Goal: Information Seeking & Learning: Learn about a topic

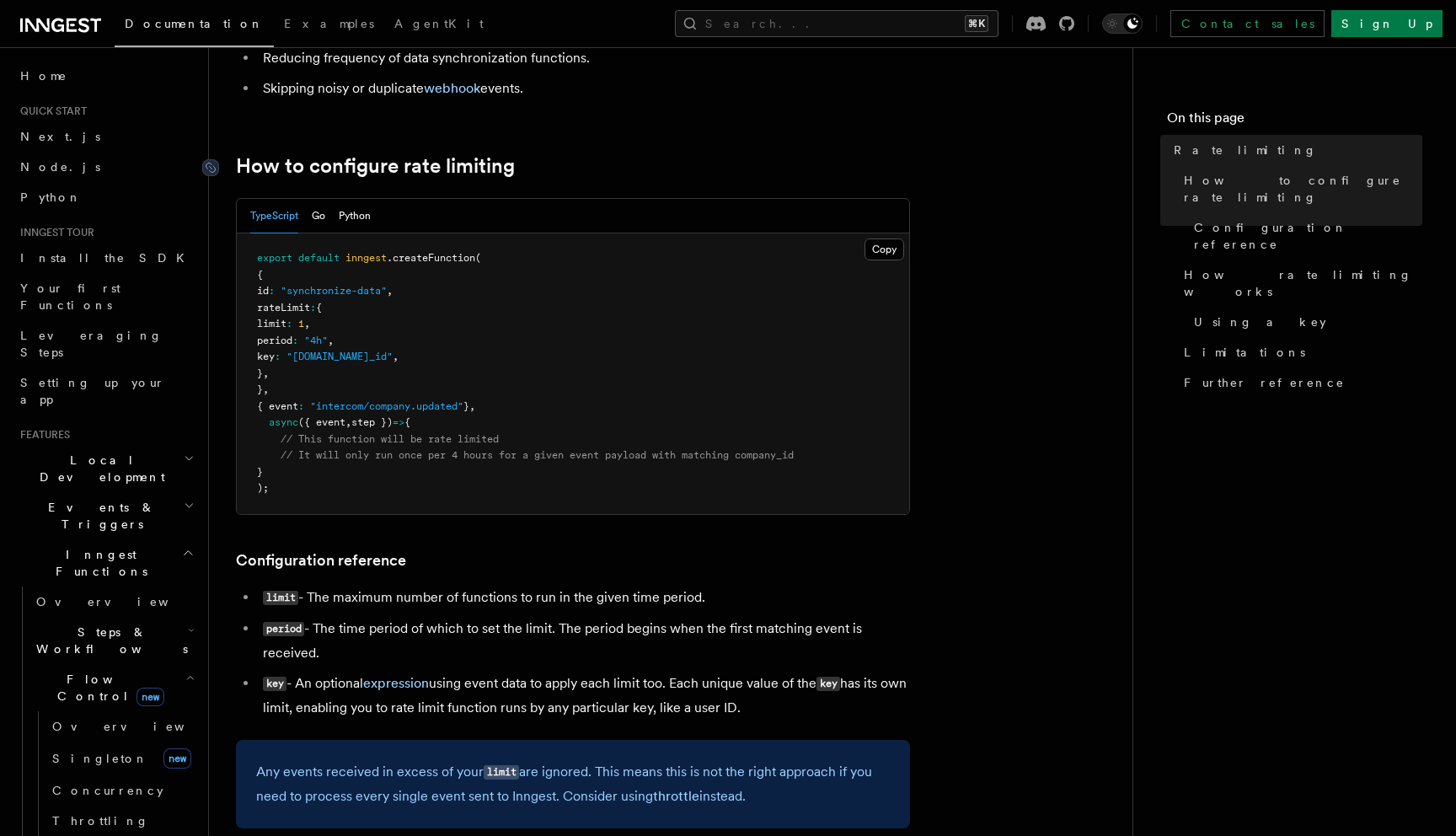
scroll to position [237, 0]
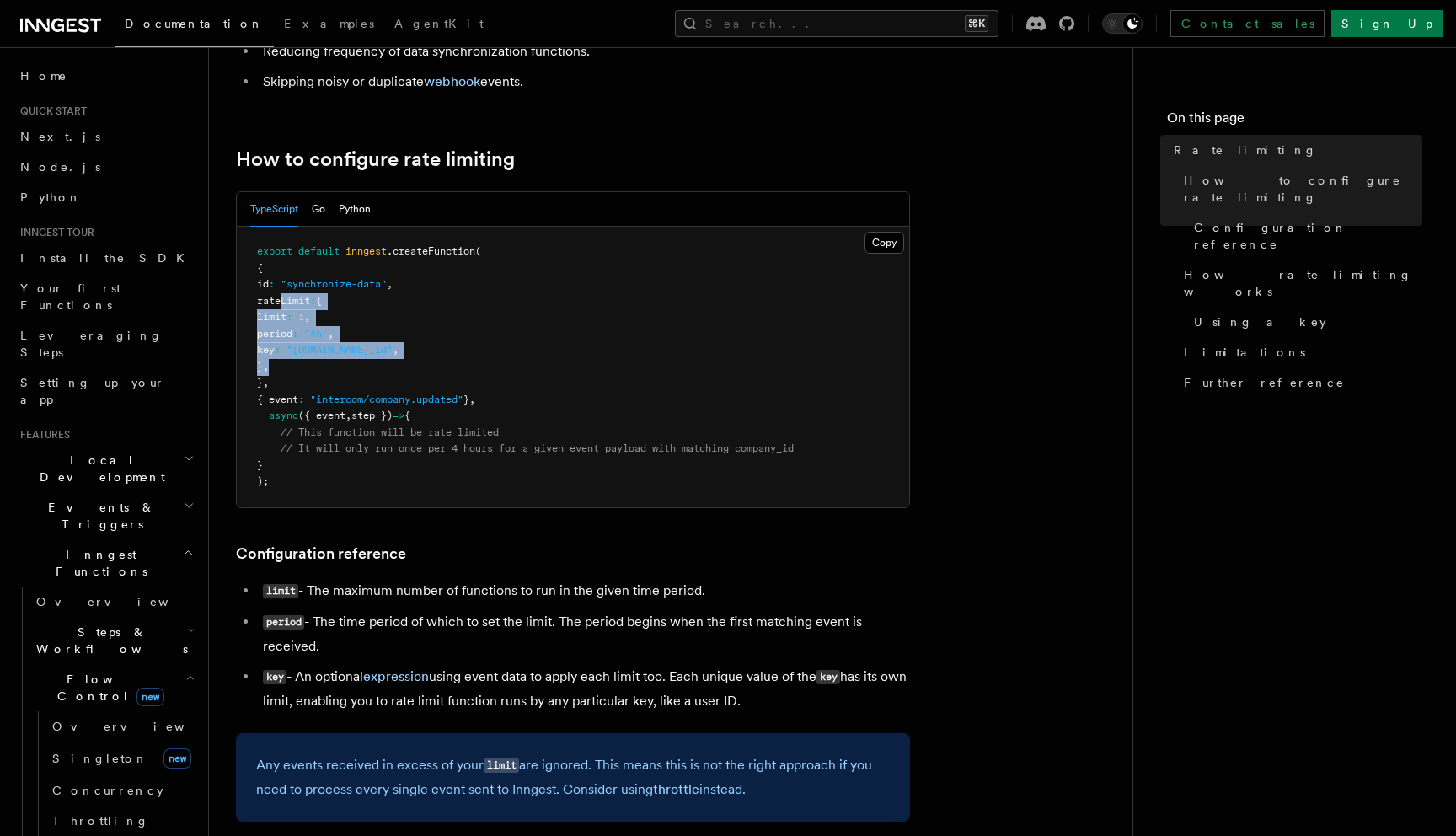
drag, startPoint x: 282, startPoint y: 301, endPoint x: 336, endPoint y: 362, distance: 81.5
click at [336, 362] on pre "export default inngest .createFunction ( { id : "synchronize-data" , rateLimit …" at bounding box center [573, 366] width 672 height 281
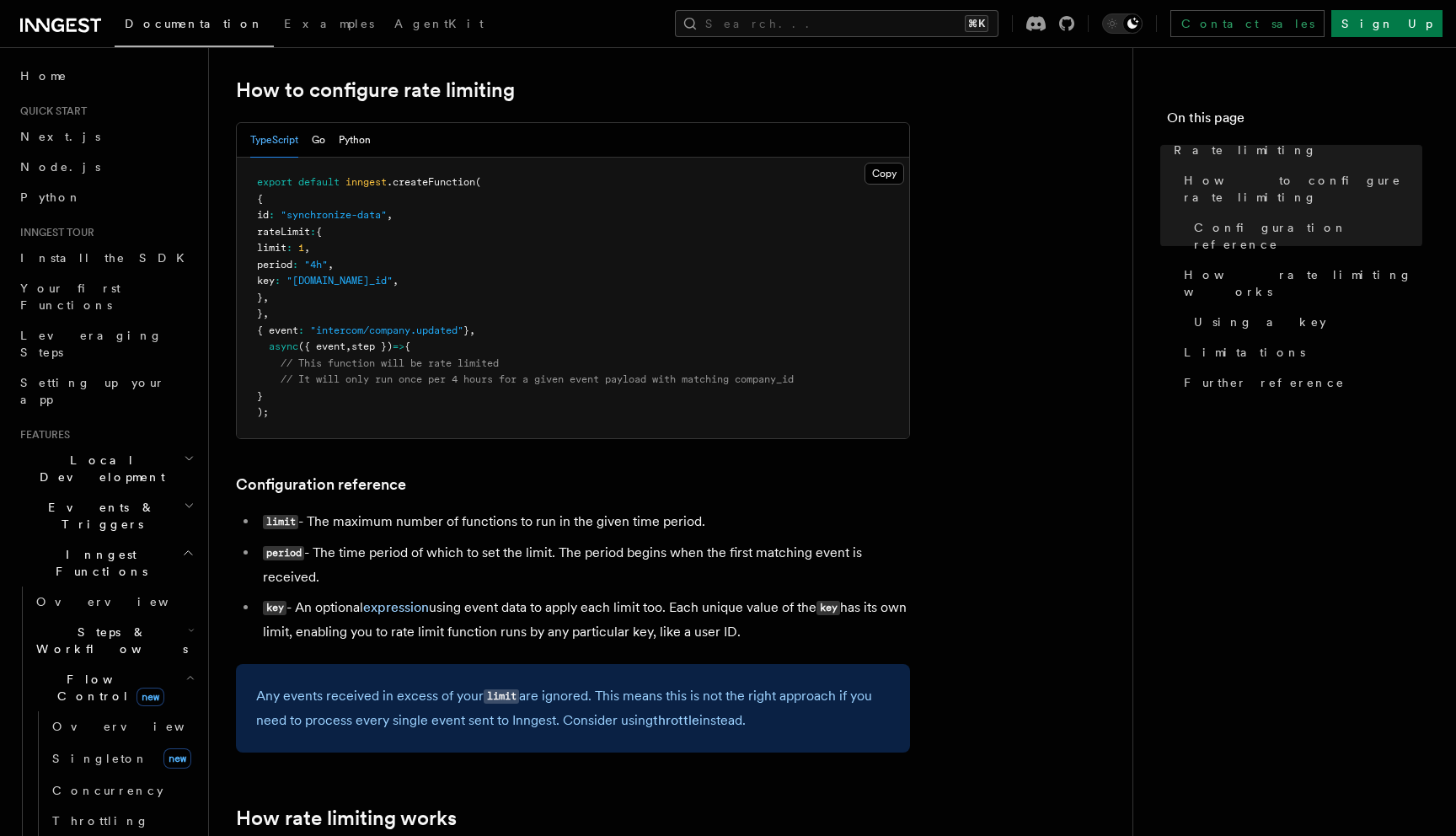
scroll to position [310, 0]
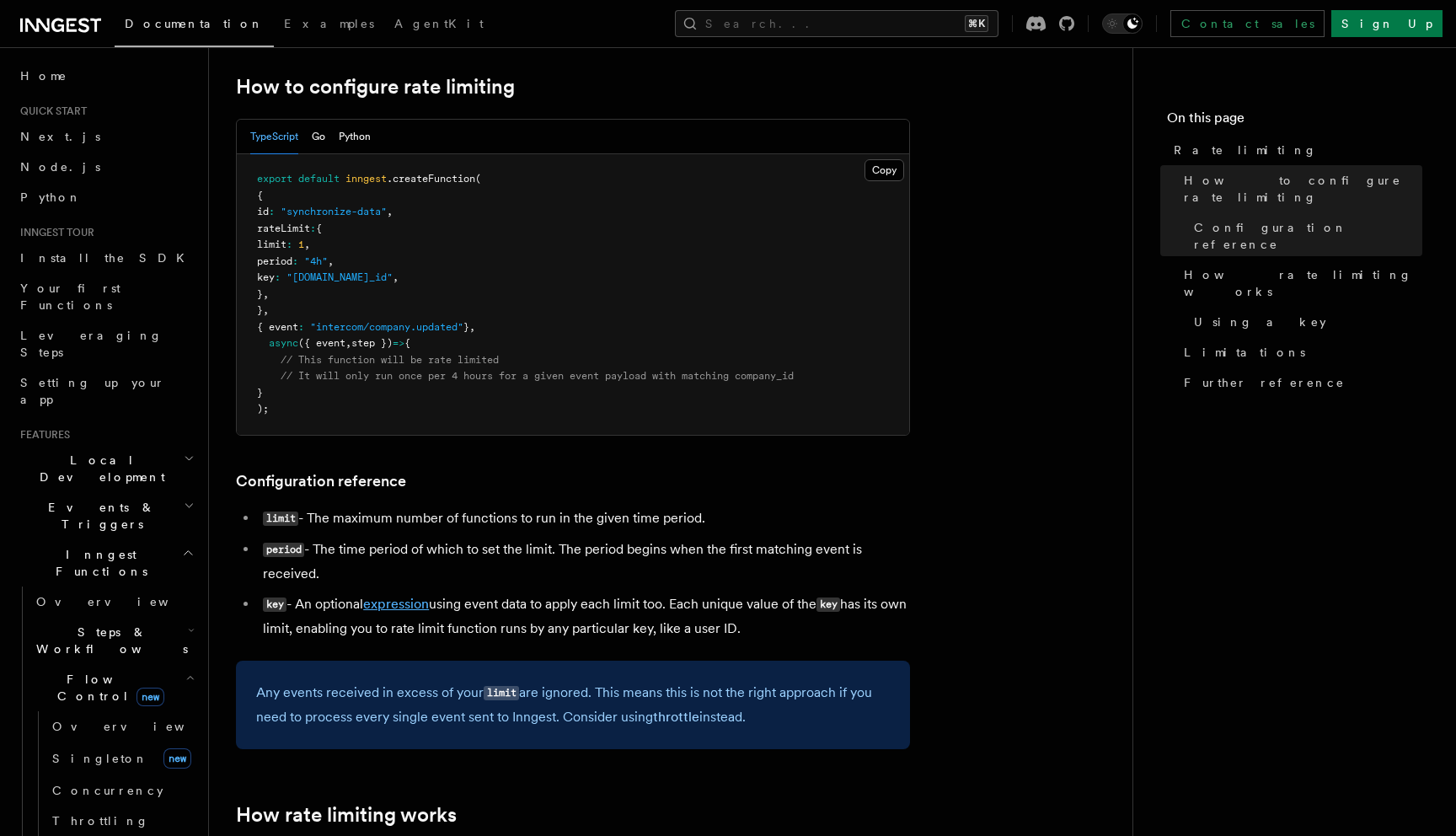
click at [422, 602] on link "expression" at bounding box center [395, 603] width 66 height 16
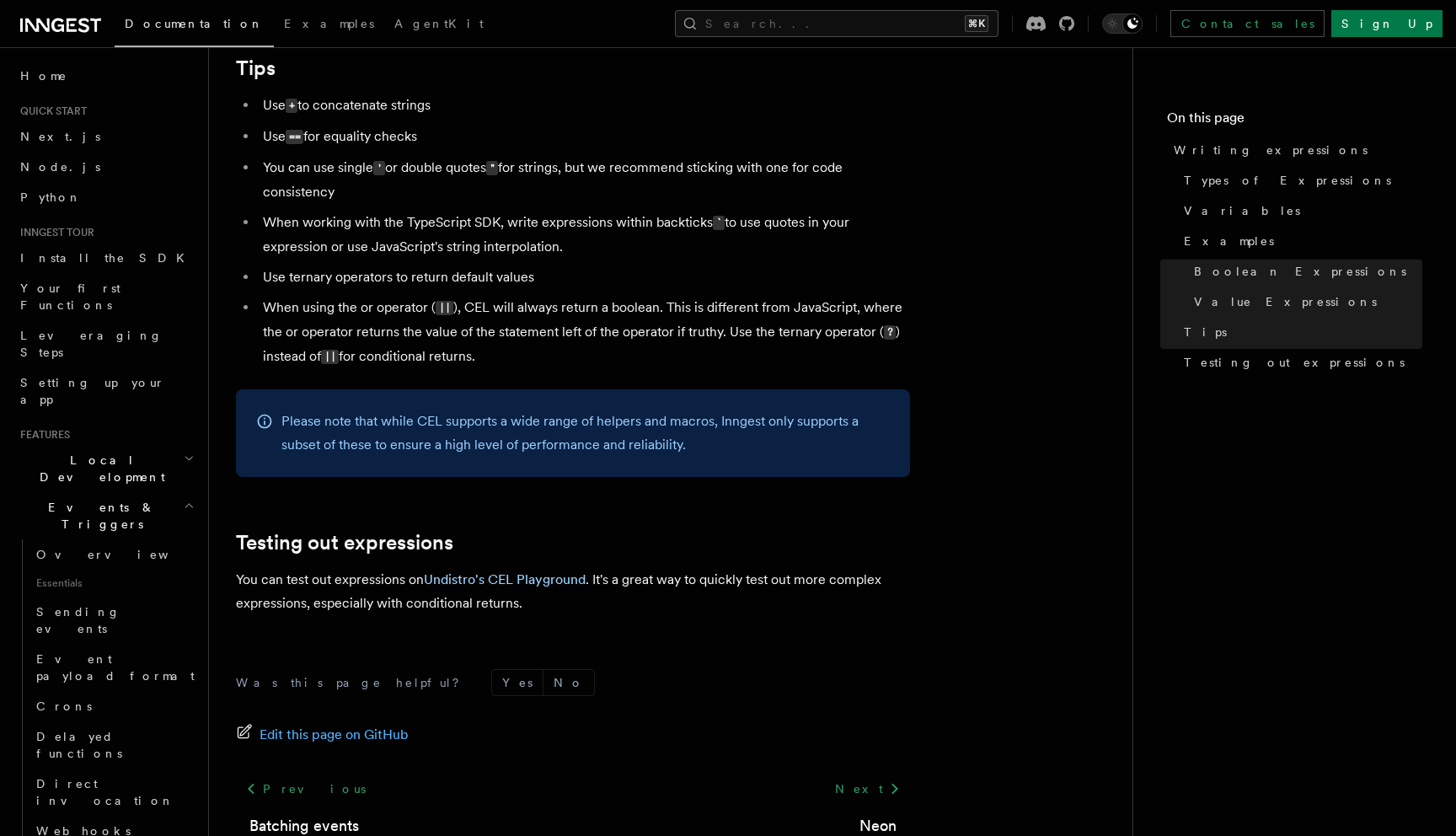
scroll to position [1825, 0]
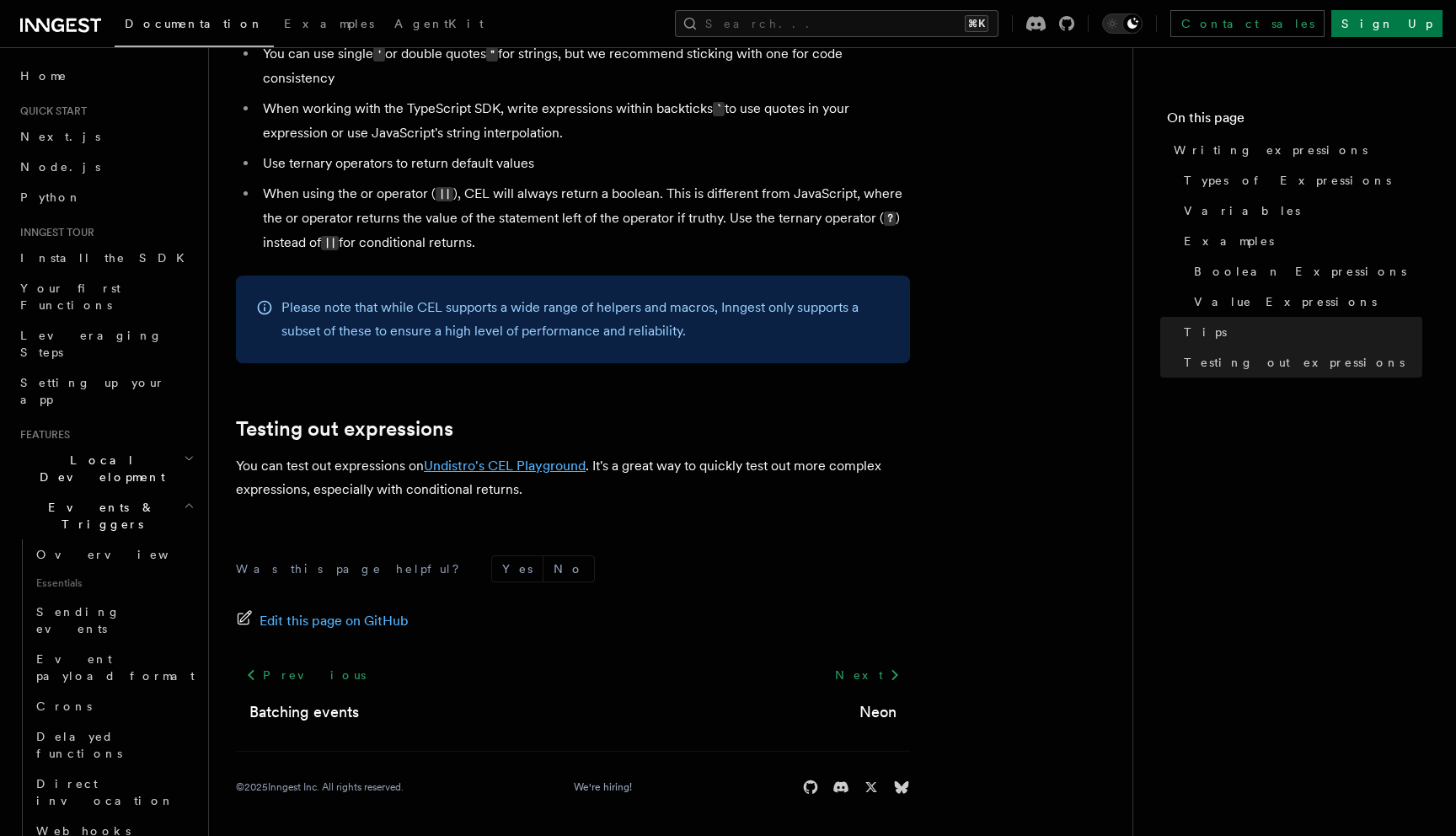
click at [539, 458] on link "Undistro's CEL Playground" at bounding box center [505, 465] width 162 height 16
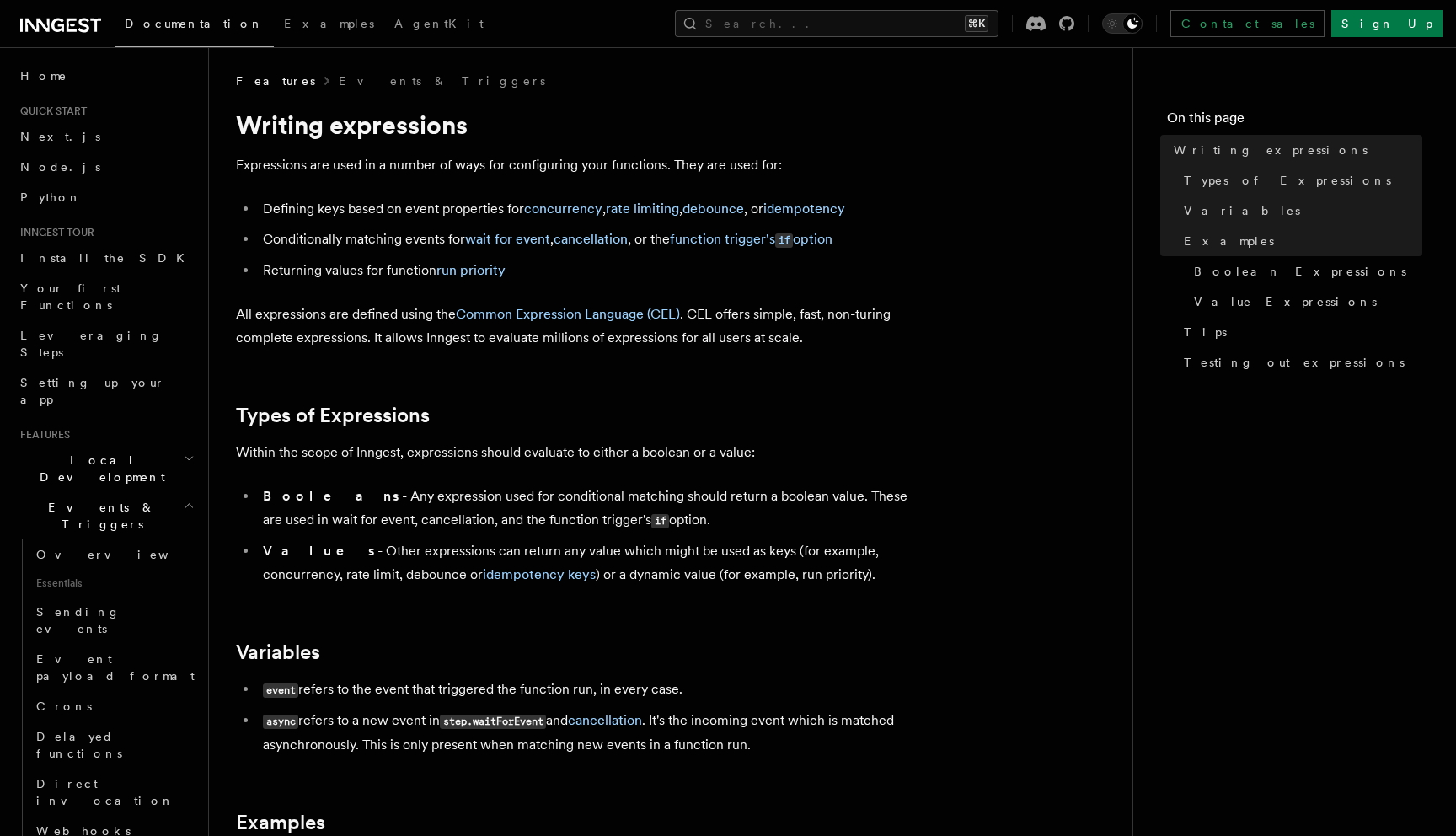
scroll to position [0, 0]
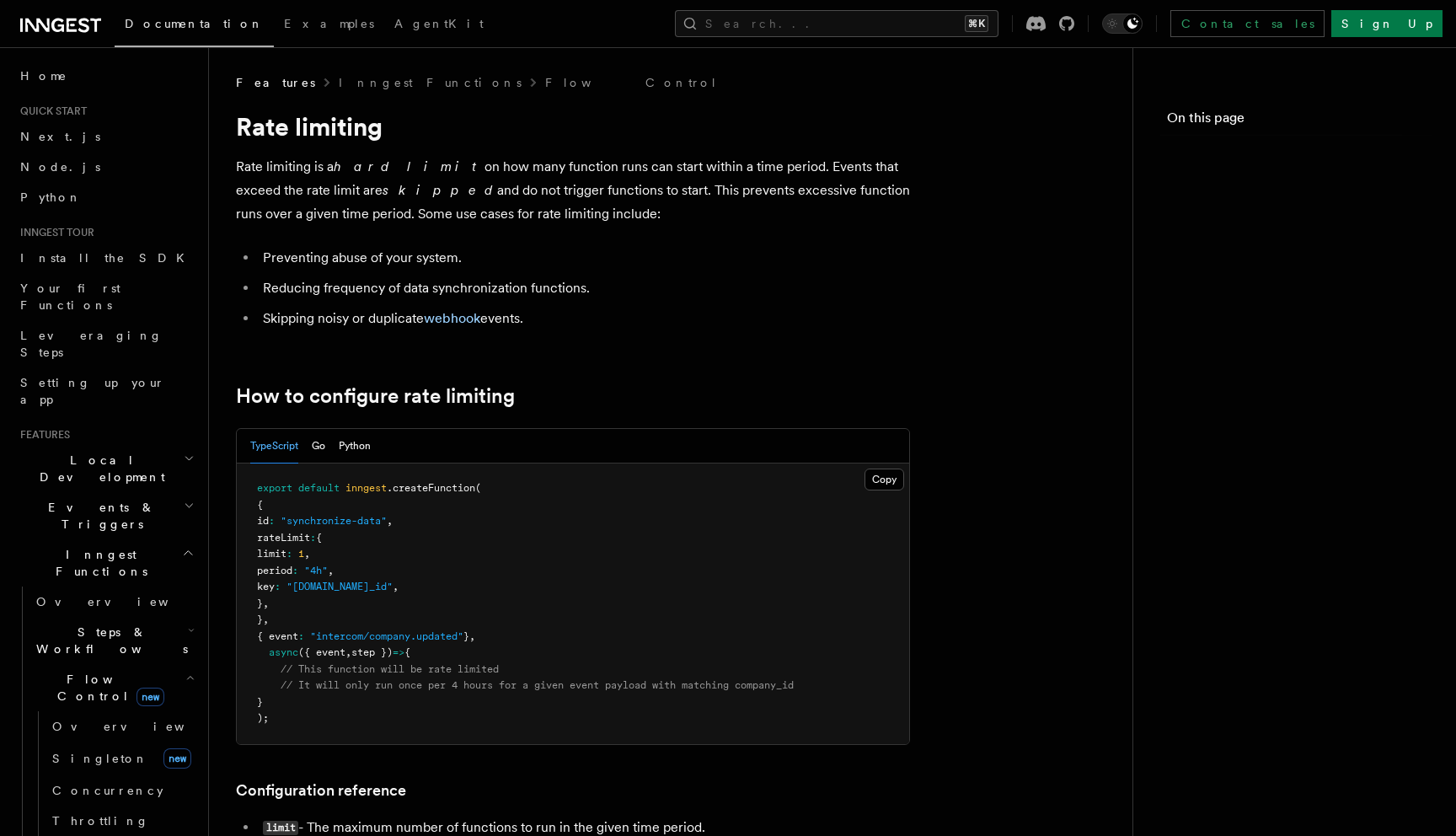
scroll to position [310, 0]
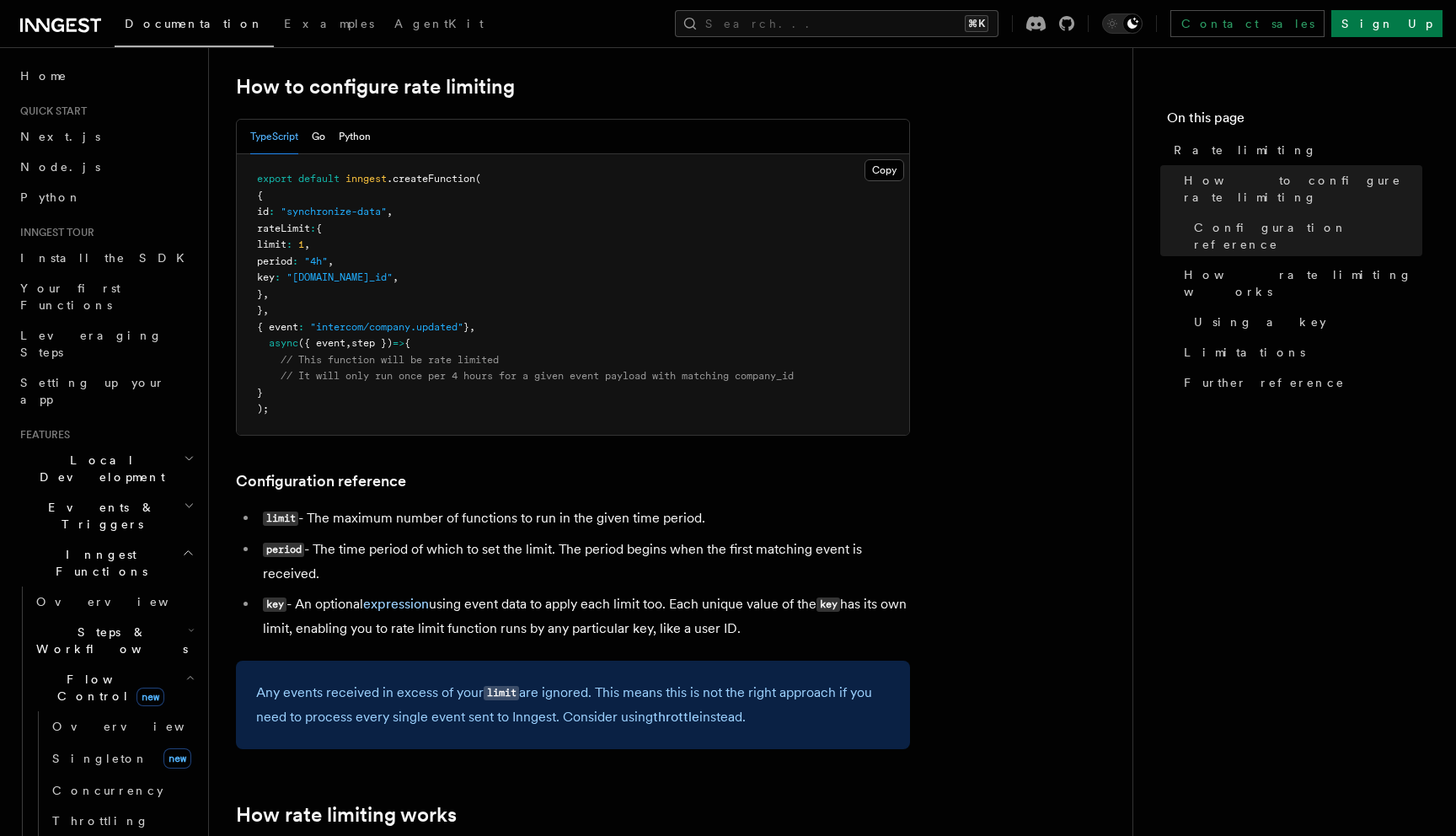
drag, startPoint x: 292, startPoint y: 270, endPoint x: 513, endPoint y: 268, distance: 221.0
click at [513, 268] on pre "export default inngest .createFunction ( { id : "synchronize-data" , rateLimit …" at bounding box center [573, 294] width 672 height 281
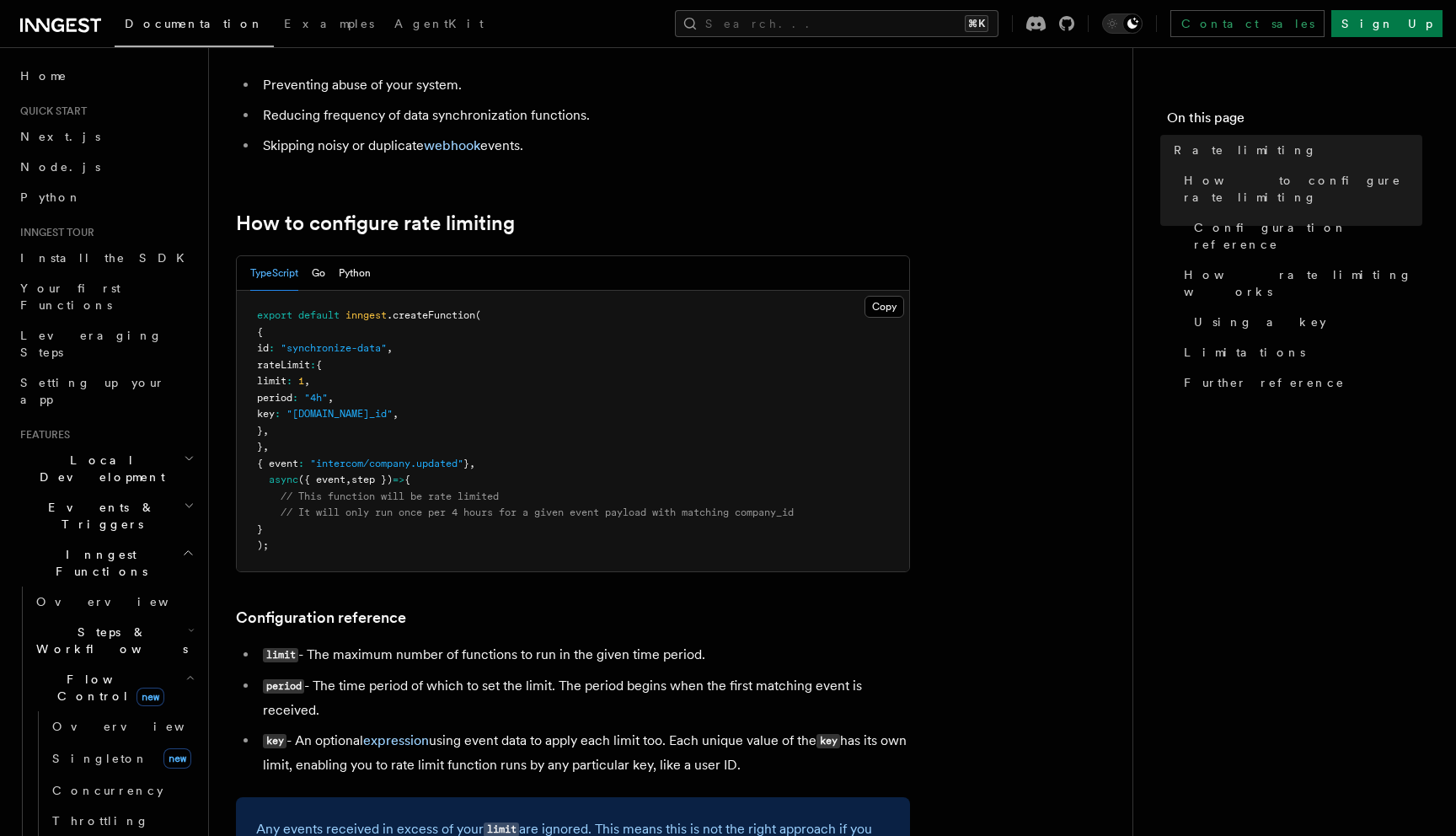
scroll to position [171, 0]
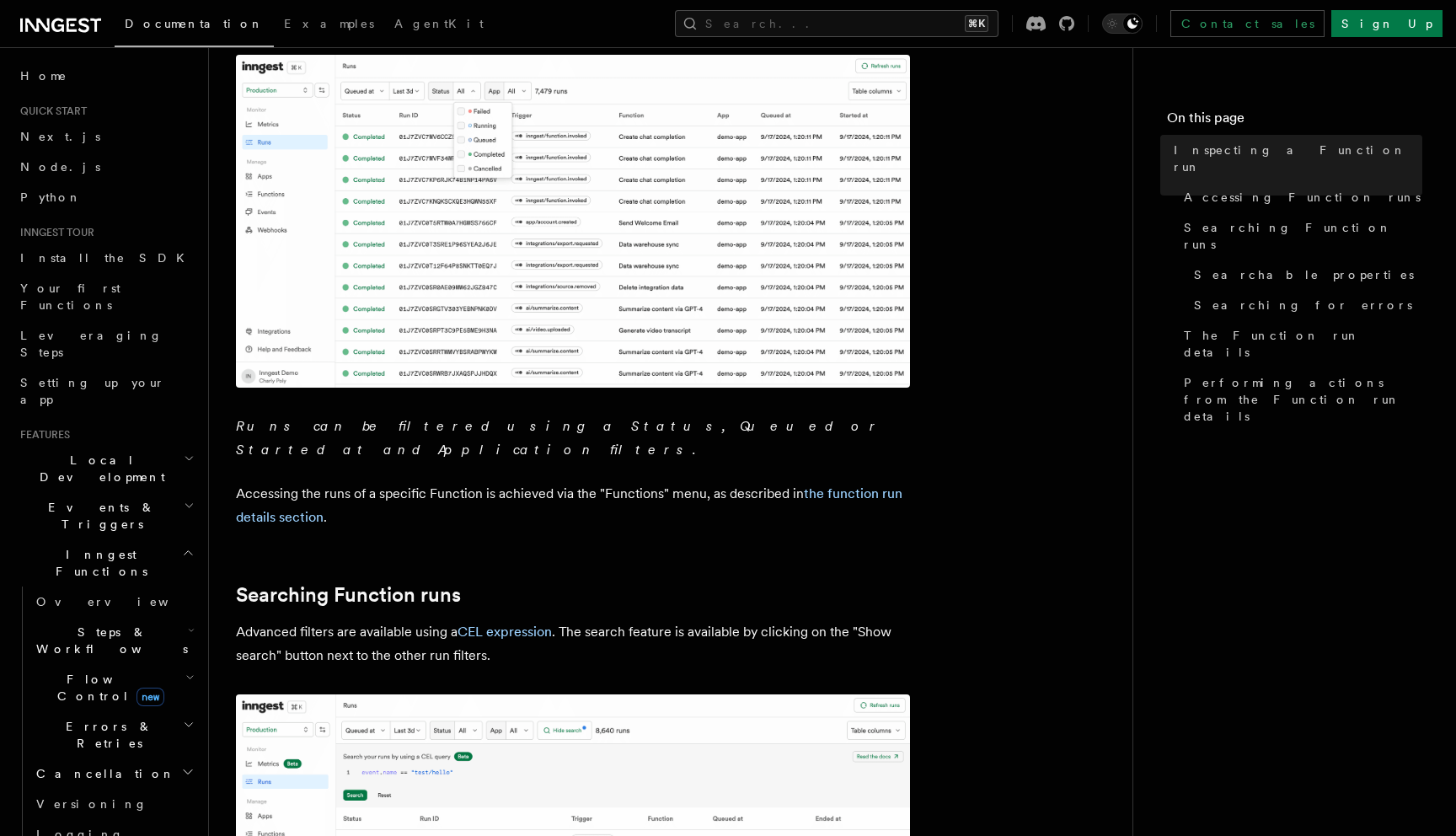
scroll to position [616, 0]
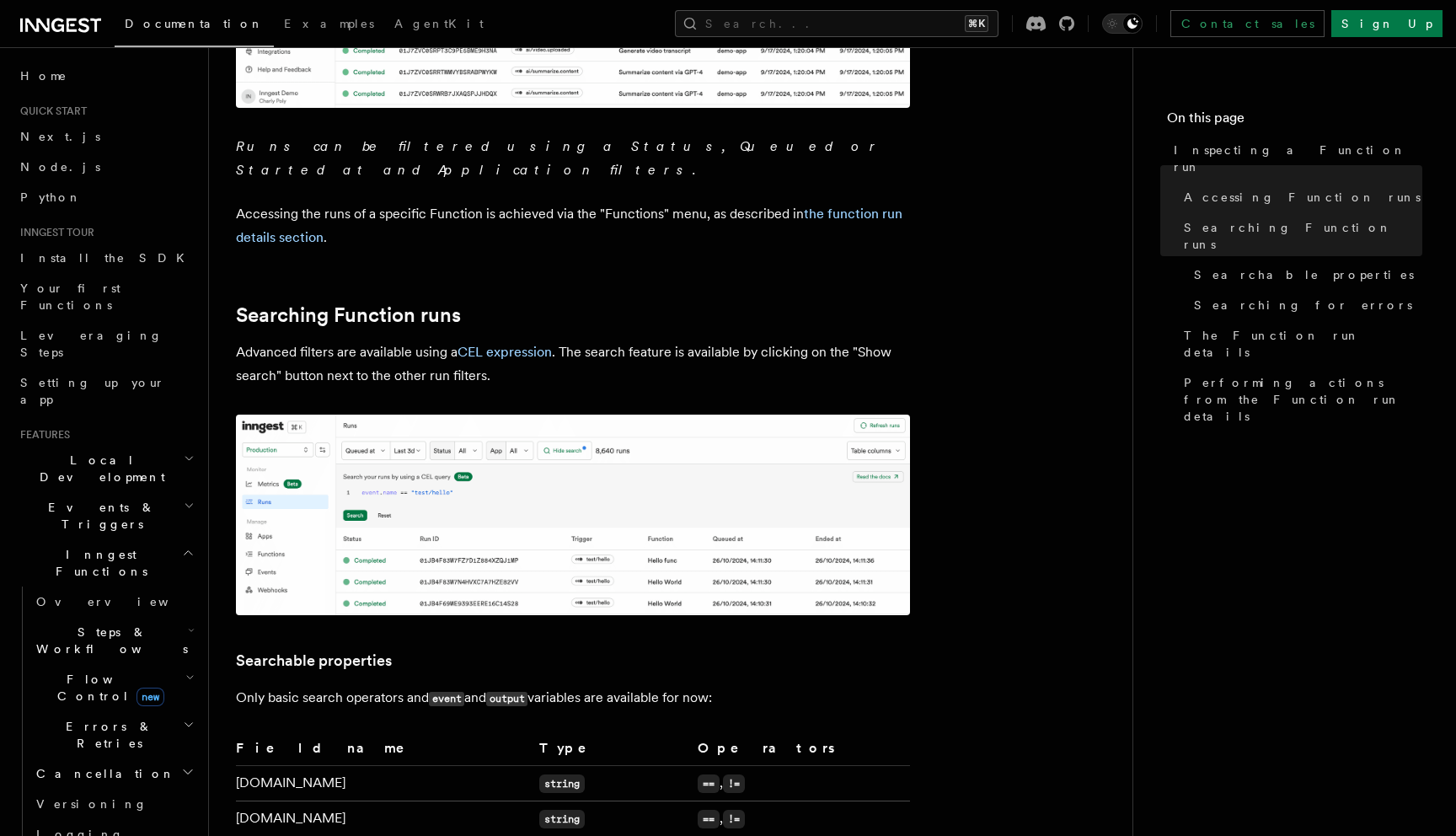
click at [404, 342] on p "Advanced filters are available using a CEL expression . The search feature is a…" at bounding box center [573, 364] width 674 height 47
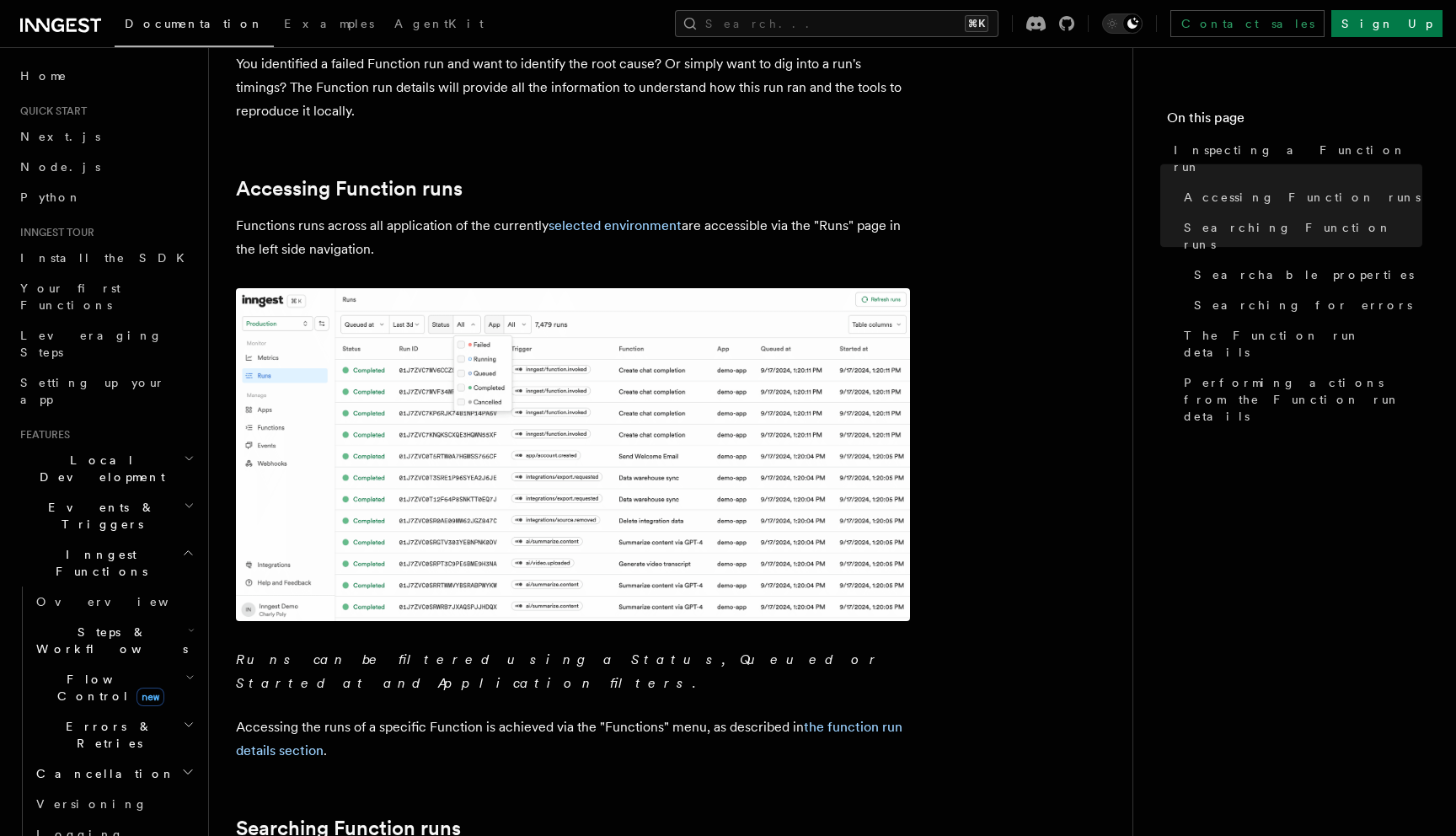
scroll to position [0, 0]
